Goal: Transaction & Acquisition: Purchase product/service

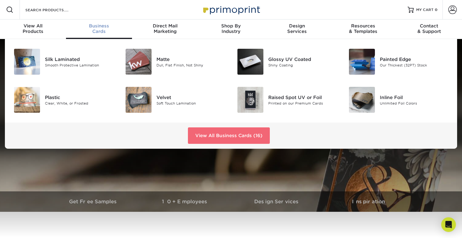
click at [201, 131] on link "View All Business Cards (16)" at bounding box center [229, 136] width 82 height 16
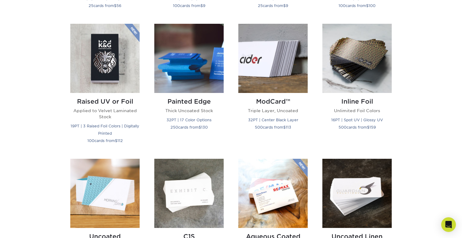
scroll to position [403, 0]
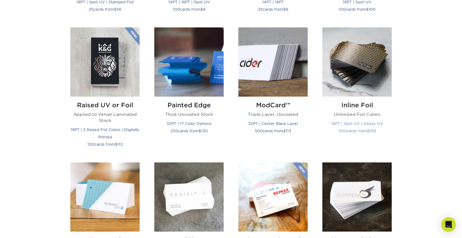
click at [348, 70] on img at bounding box center [356, 61] width 69 height 69
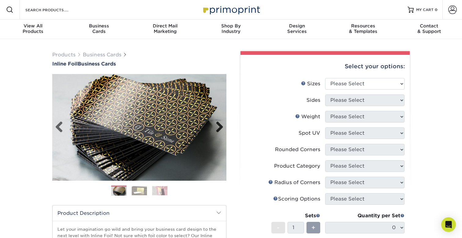
click at [217, 125] on link "Next" at bounding box center [217, 128] width 12 height 12
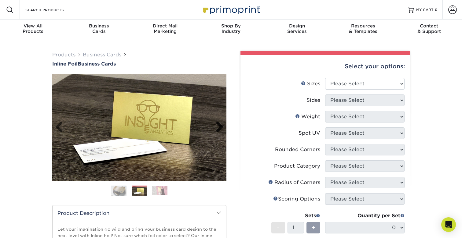
click at [217, 125] on link "Next" at bounding box center [217, 128] width 12 height 12
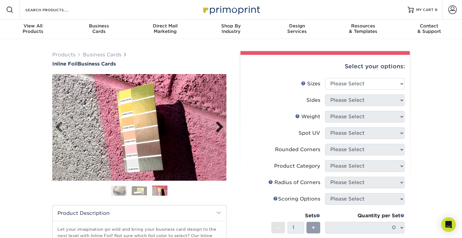
click at [217, 125] on link "Next" at bounding box center [217, 128] width 12 height 12
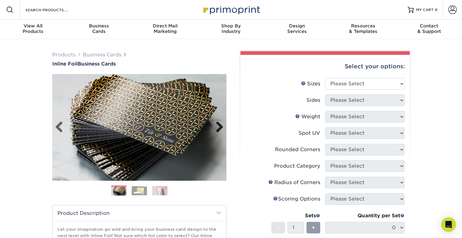
click at [217, 125] on link "Next" at bounding box center [217, 128] width 12 height 12
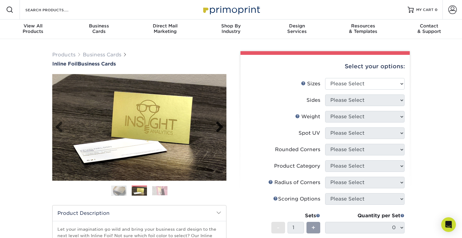
click at [217, 125] on link "Next" at bounding box center [217, 128] width 12 height 12
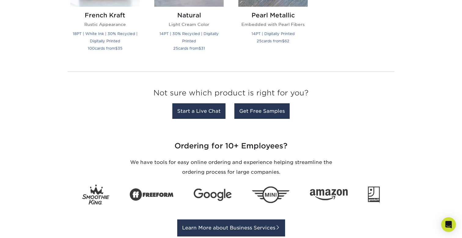
scroll to position [665, 0]
